Goal: Task Accomplishment & Management: Manage account settings

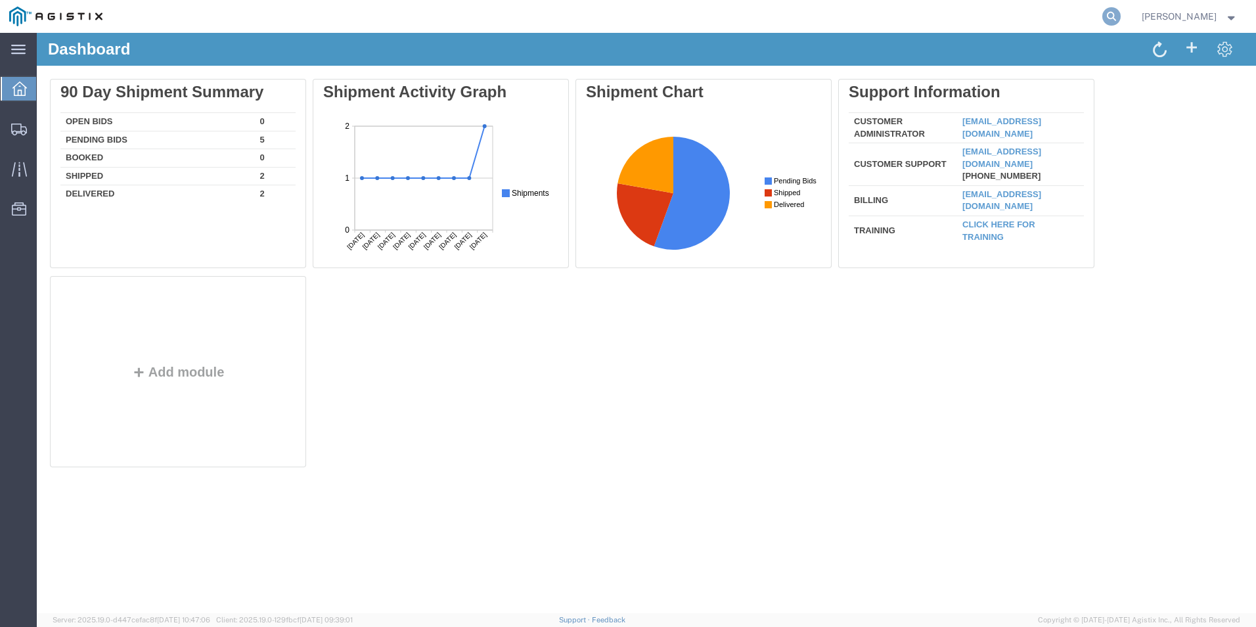
click at [1121, 18] on icon at bounding box center [1112, 16] width 18 height 18
click at [1053, 15] on input "search" at bounding box center [903, 17] width 400 height 32
paste input "56747876"
type input "56747876"
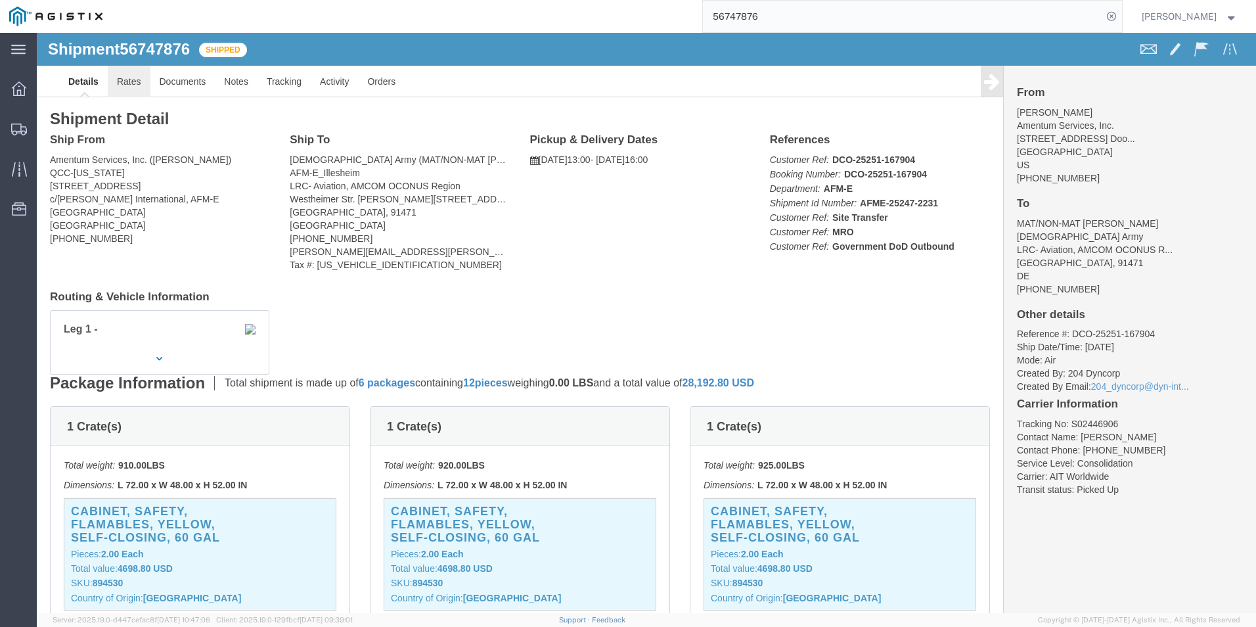
click link "Rates"
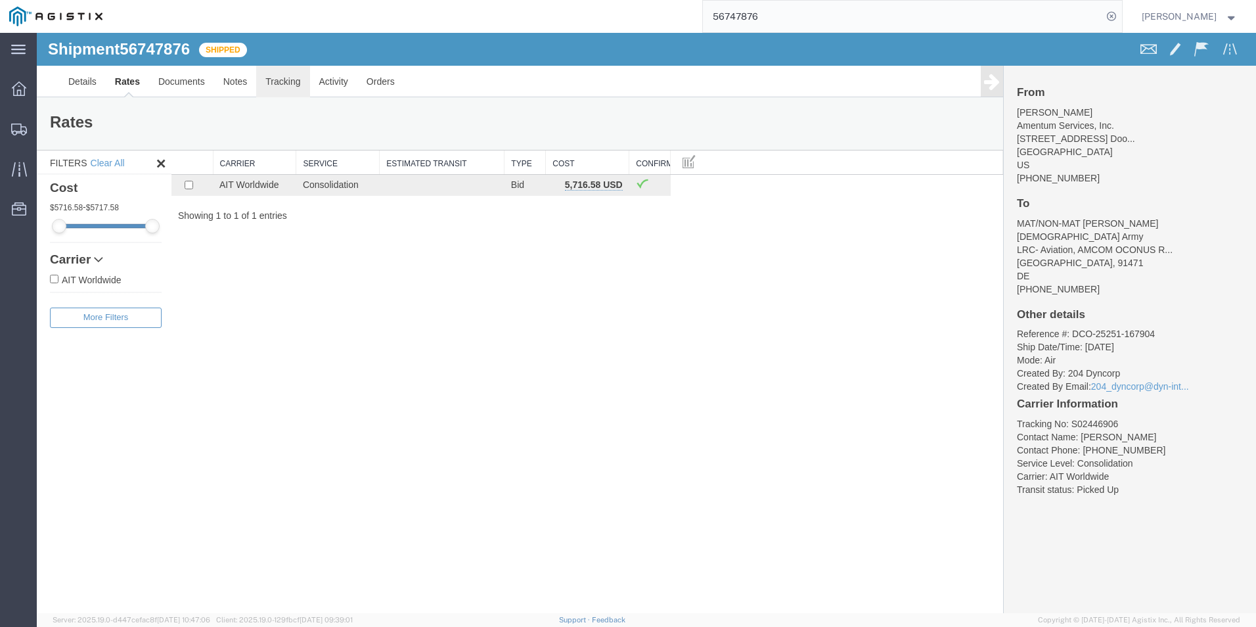
click at [296, 83] on link "Tracking" at bounding box center [282, 82] width 53 height 32
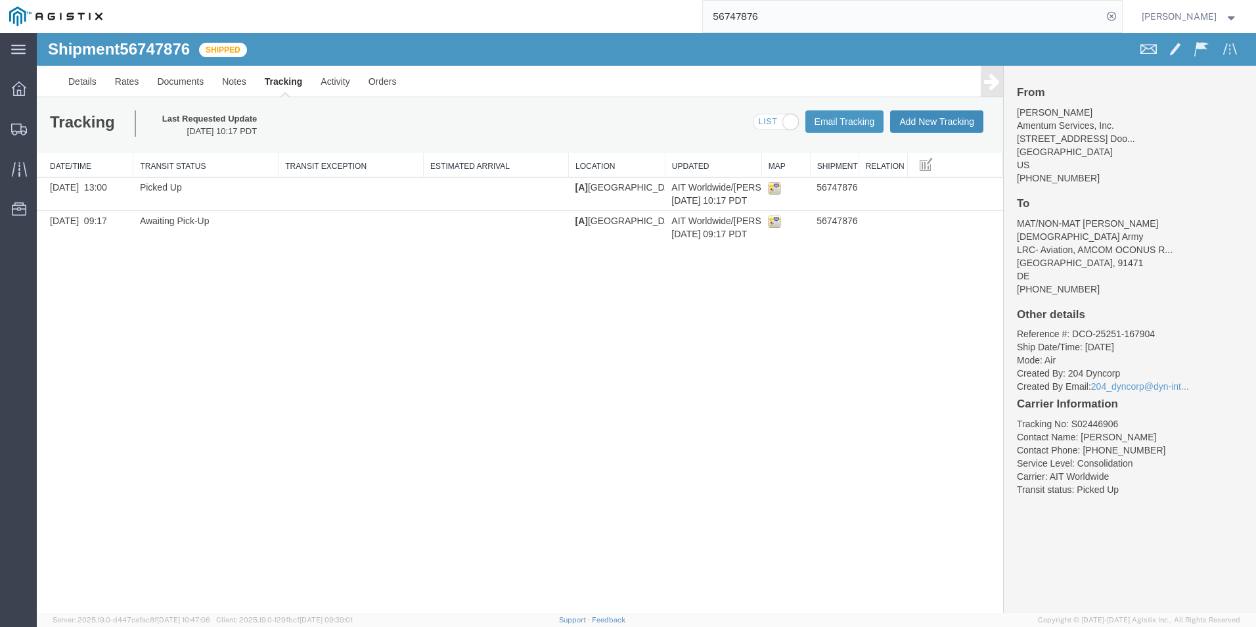
click at [946, 122] on button "Add New Tracking" at bounding box center [936, 121] width 93 height 22
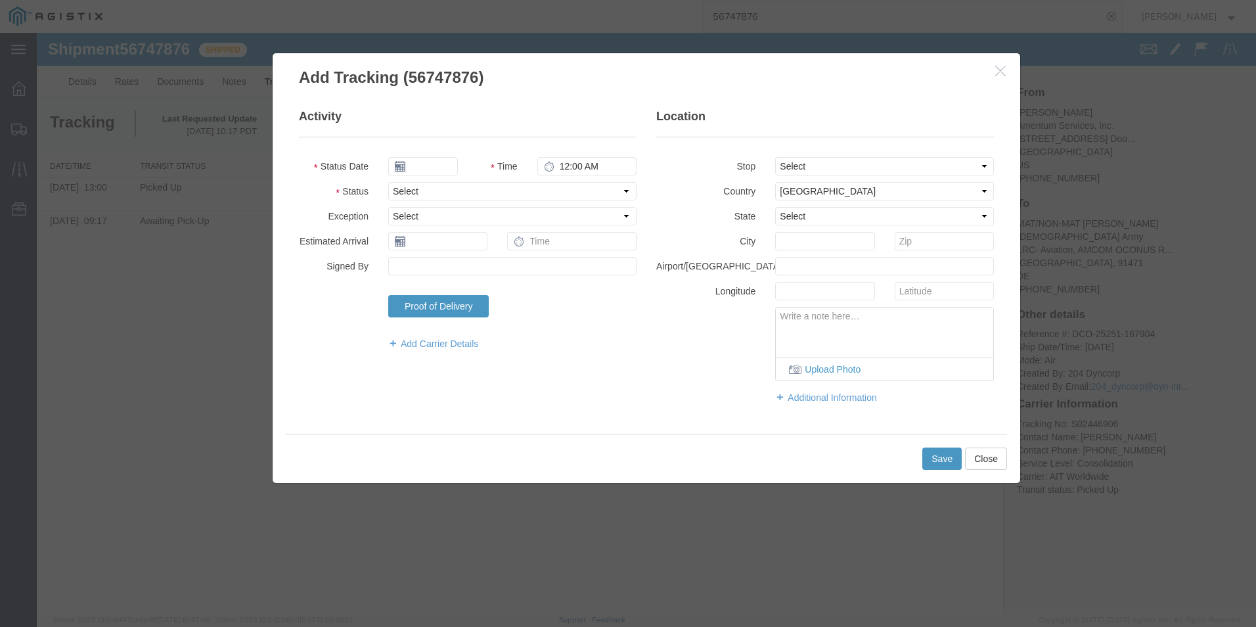
type input "[DATE]"
type input "12:00 PM"
click at [432, 168] on input "[DATE]" at bounding box center [423, 166] width 70 height 18
click at [438, 267] on td "16" at bounding box center [438, 268] width 20 height 20
type input "09/16/2025"
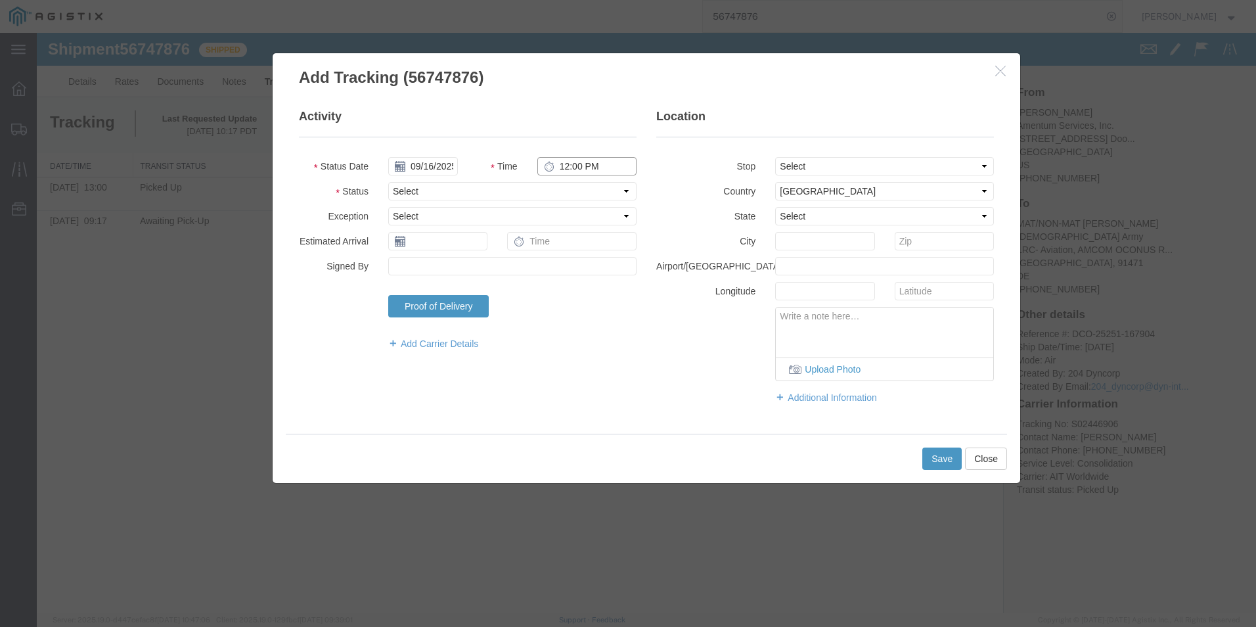
click at [570, 168] on input "12:00 PM" at bounding box center [587, 166] width 99 height 18
type input "3:50 PM"
click at [492, 187] on select "Select Arrival Notice Available Arrival Notice Imported Arrive at Delivery Loca…" at bounding box center [512, 191] width 248 height 18
select select "FLGHTDPT"
click at [388, 182] on select "Select Arrival Notice Available Arrival Notice Imported Arrive at Delivery Loca…" at bounding box center [512, 191] width 248 height 18
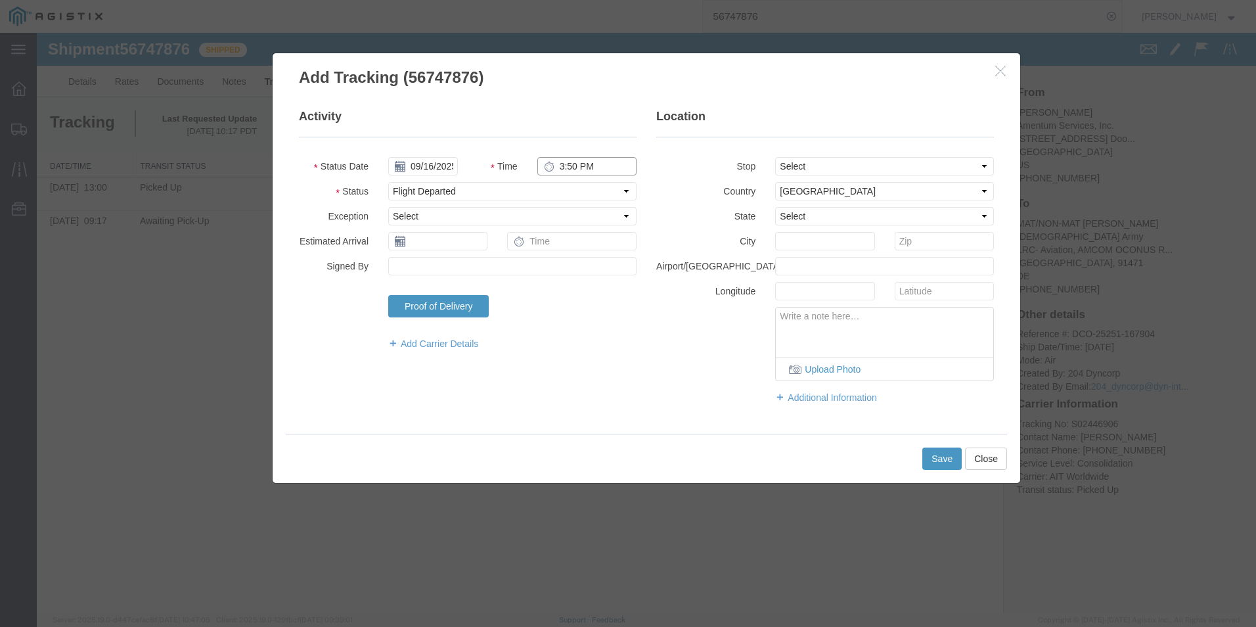
click at [559, 166] on input "3:50 PM" at bounding box center [587, 166] width 99 height 18
type input "3:49 PM"
click at [944, 463] on button "Save" at bounding box center [942, 458] width 39 height 22
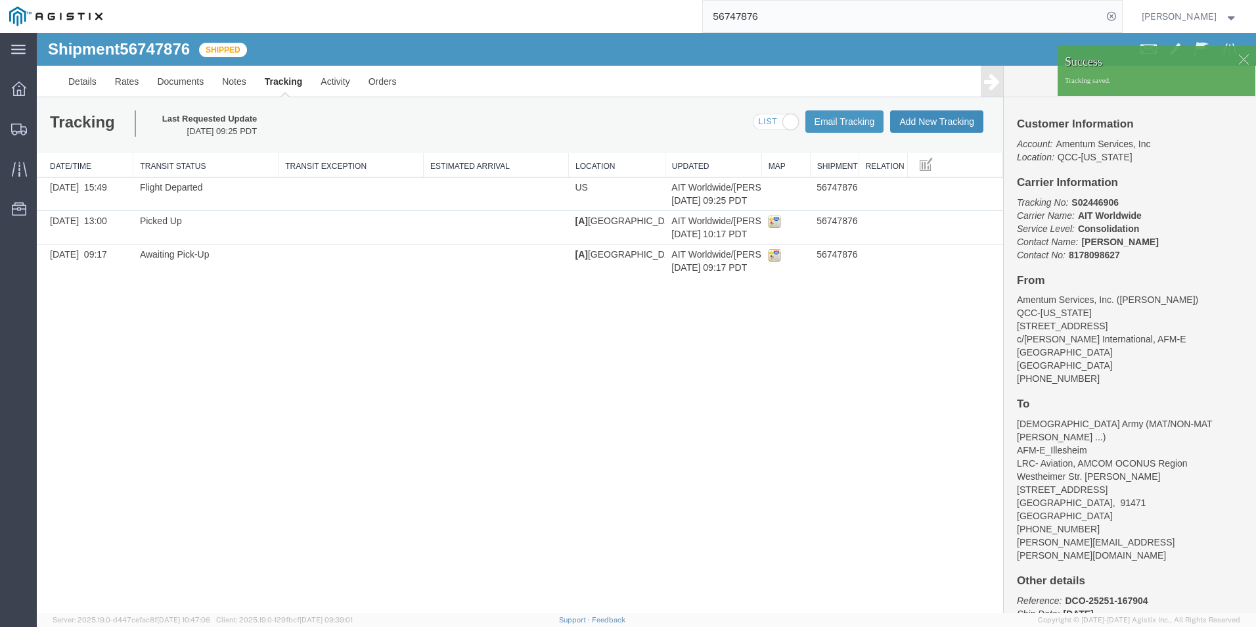
click at [934, 127] on button "Add New Tracking" at bounding box center [936, 121] width 93 height 22
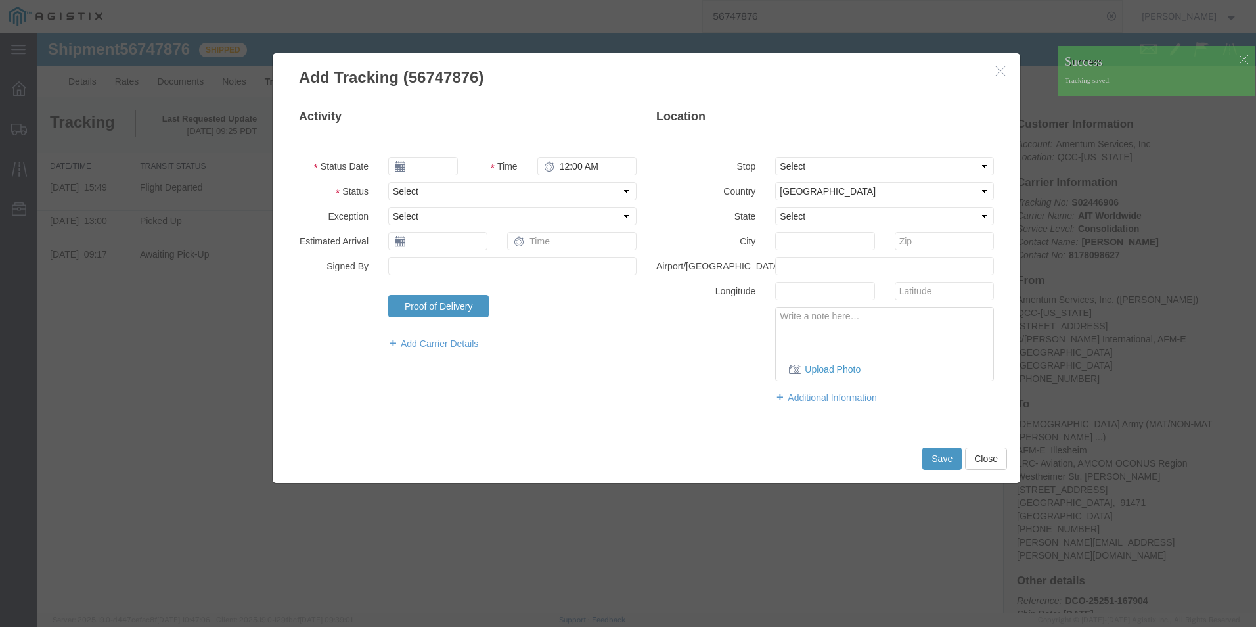
type input "[DATE]"
type input "12:00 PM"
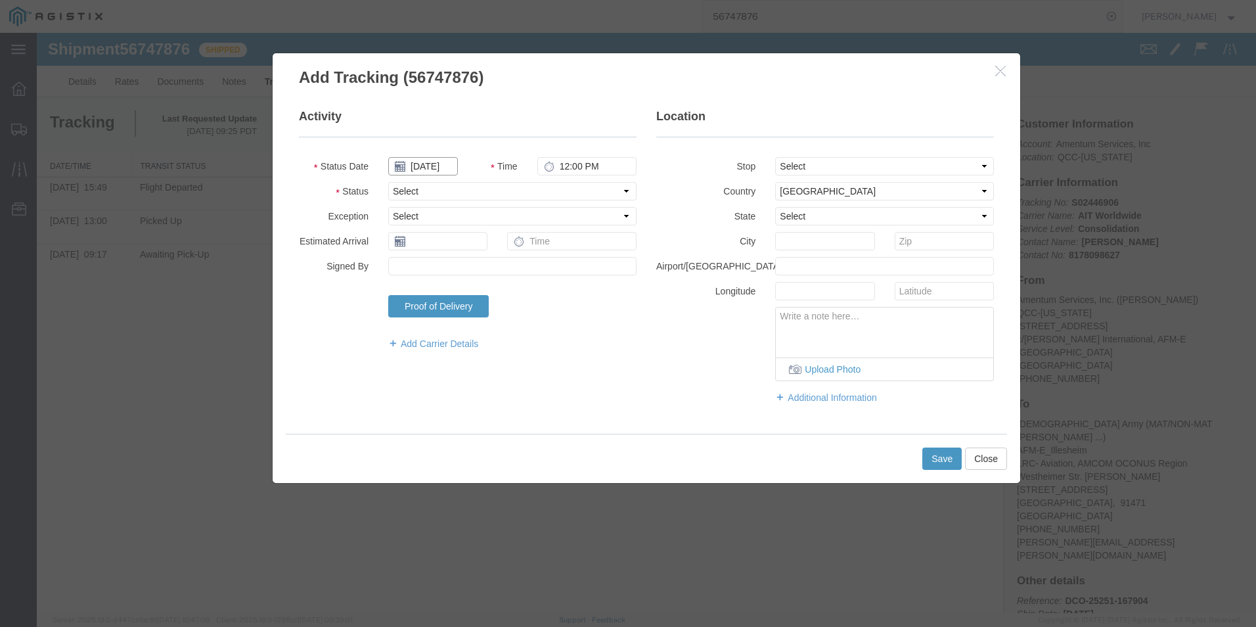
click at [433, 164] on input "[DATE]" at bounding box center [423, 166] width 70 height 18
click at [459, 269] on td "17" at bounding box center [457, 268] width 20 height 20
type input "09/17/2025"
click at [560, 161] on input "12:00 PM" at bounding box center [587, 166] width 99 height 18
type input "8:44 PM"
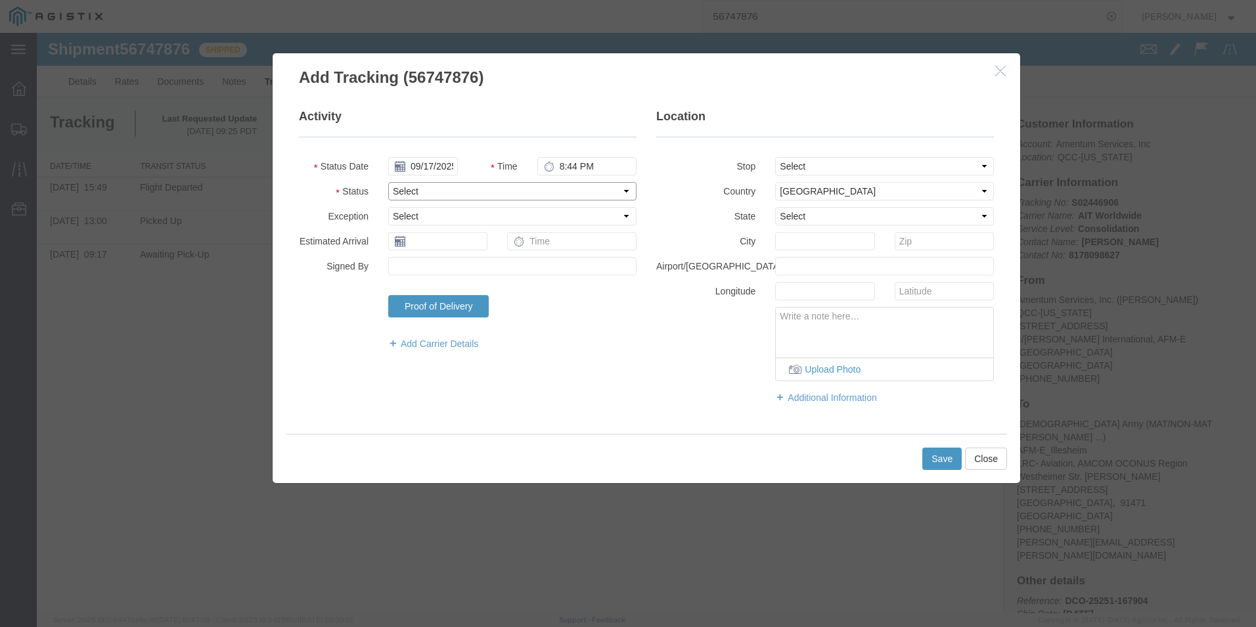
click at [501, 197] on select "Select Arrival Notice Available Arrival Notice Imported Arrive at Delivery Loca…" at bounding box center [512, 191] width 248 height 18
select select "FLGHTARR"
click at [388, 182] on select "Select Arrival Notice Available Arrival Notice Imported Arrive at Delivery Loca…" at bounding box center [512, 191] width 248 height 18
click at [941, 457] on button "Save" at bounding box center [942, 458] width 39 height 22
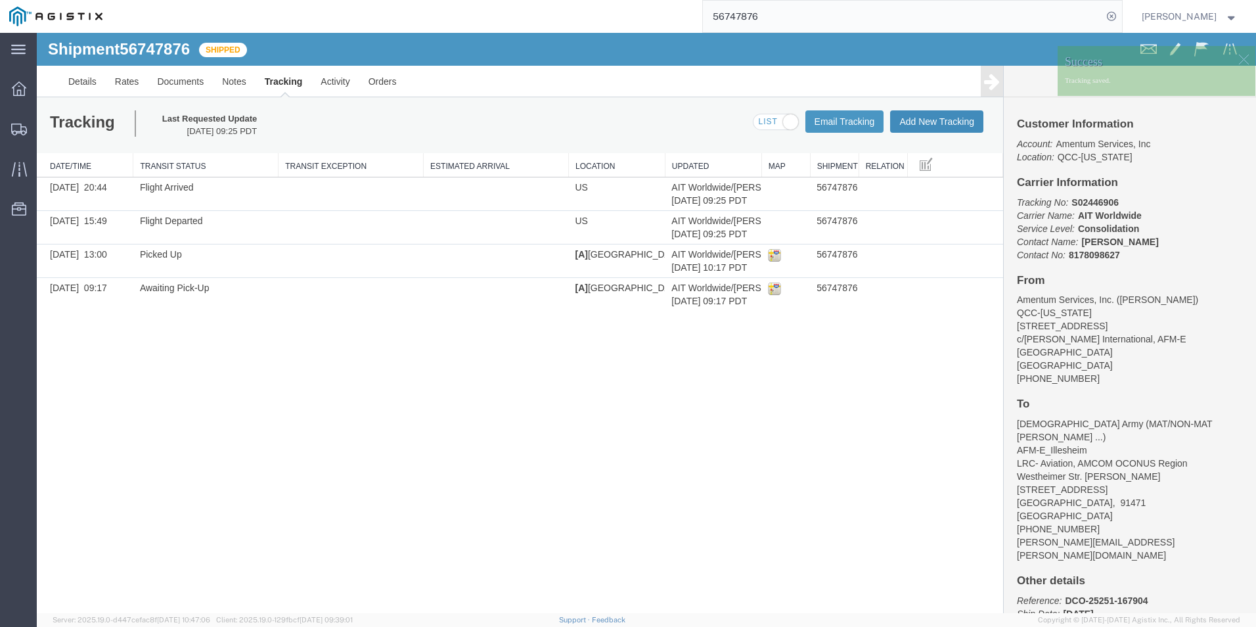
click at [930, 118] on button "Add New Tracking" at bounding box center [936, 121] width 93 height 22
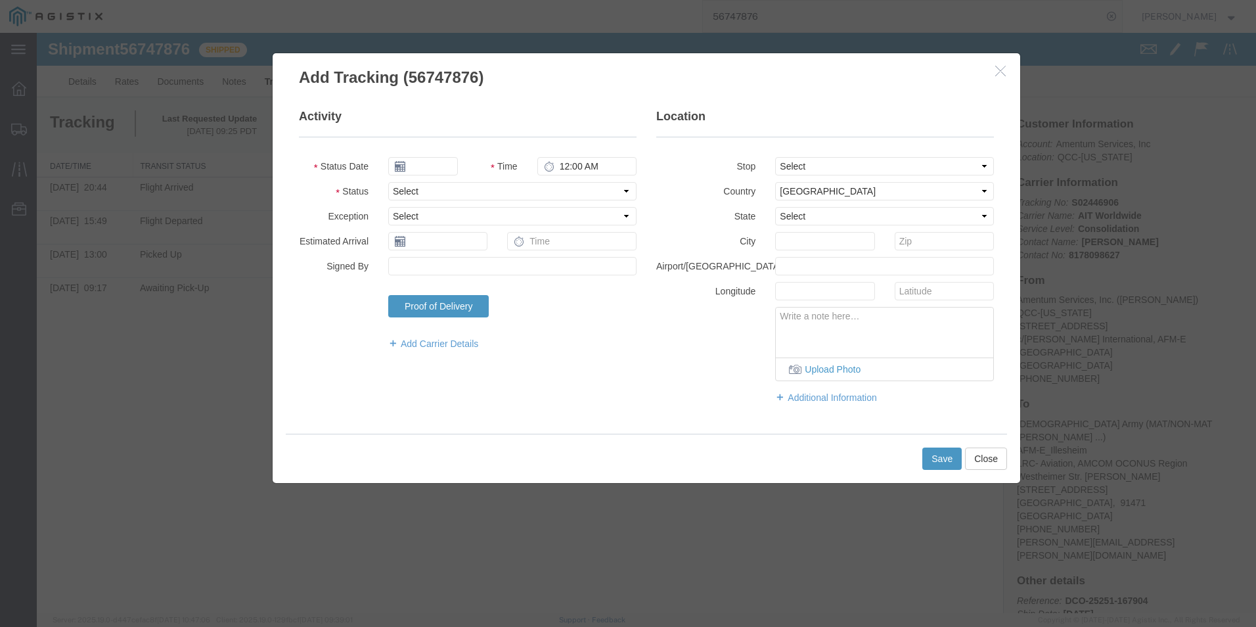
type input "[DATE]"
type input "12:00 PM"
click at [432, 192] on select "Select Arrival Notice Available Arrival Notice Imported Arrive at Delivery Loca…" at bounding box center [512, 191] width 248 height 18
select select "AWCUSCLR"
click at [388, 182] on select "Select Arrival Notice Available Arrival Notice Imported Arrive at Delivery Loca…" at bounding box center [512, 191] width 248 height 18
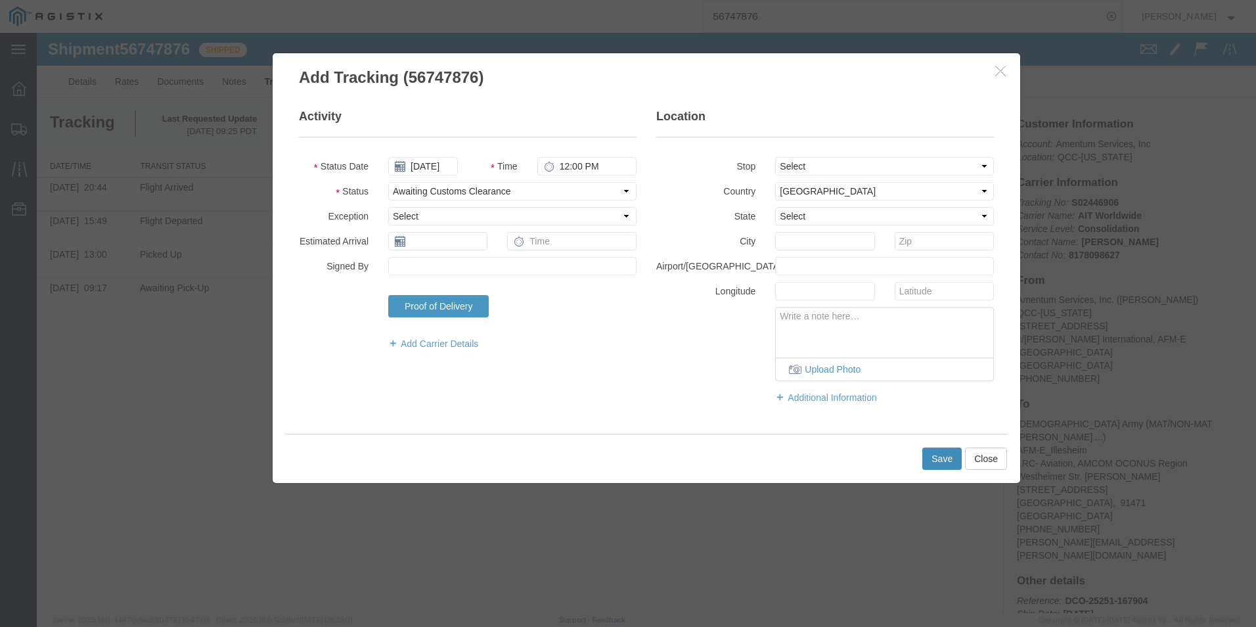
click at [936, 449] on button "Save" at bounding box center [942, 458] width 39 height 22
